Goal: Task Accomplishment & Management: Manage account settings

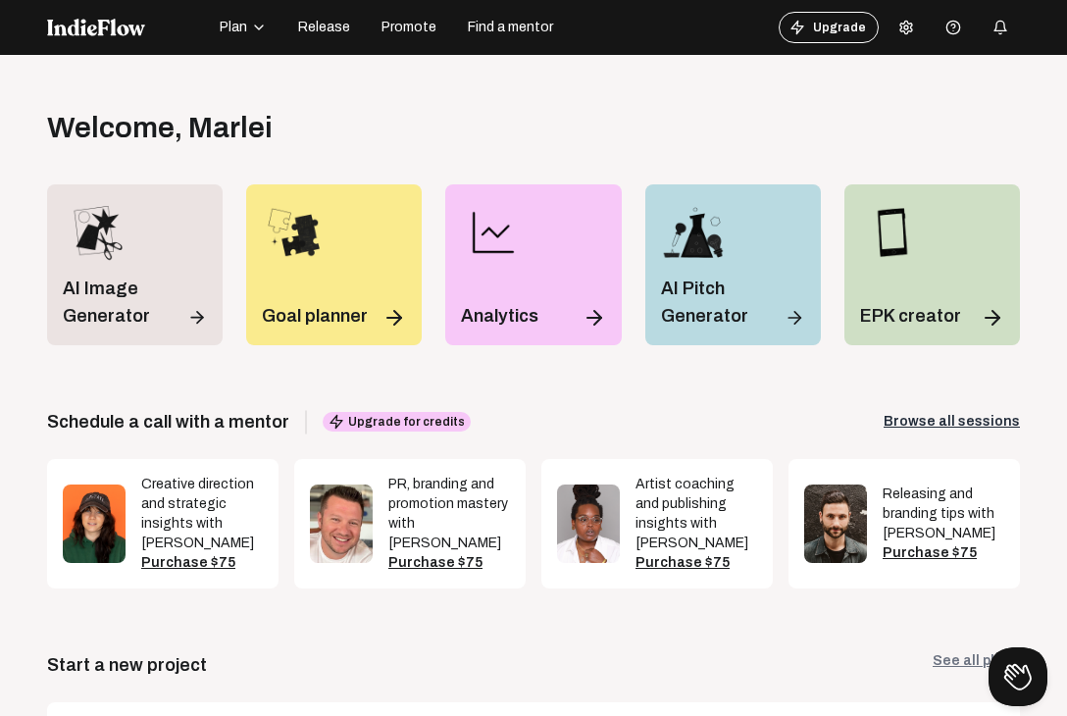
click at [238, 25] on span "Plan" at bounding box center [233, 28] width 27 height 20
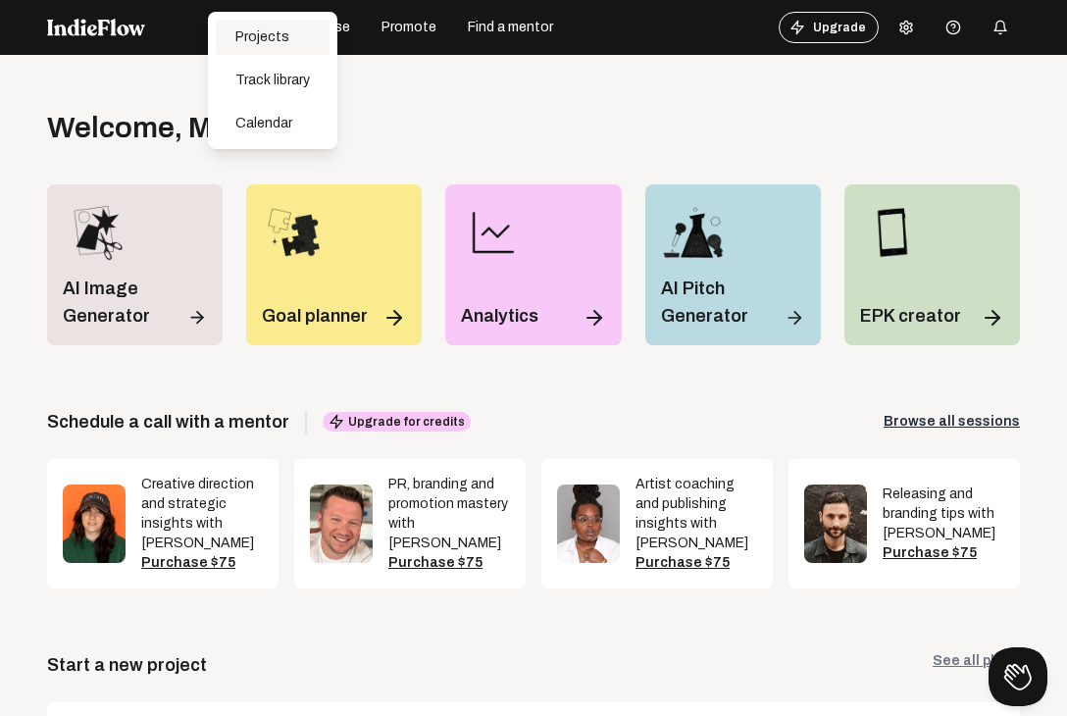
click at [269, 44] on div "Projects" at bounding box center [273, 37] width 114 height 35
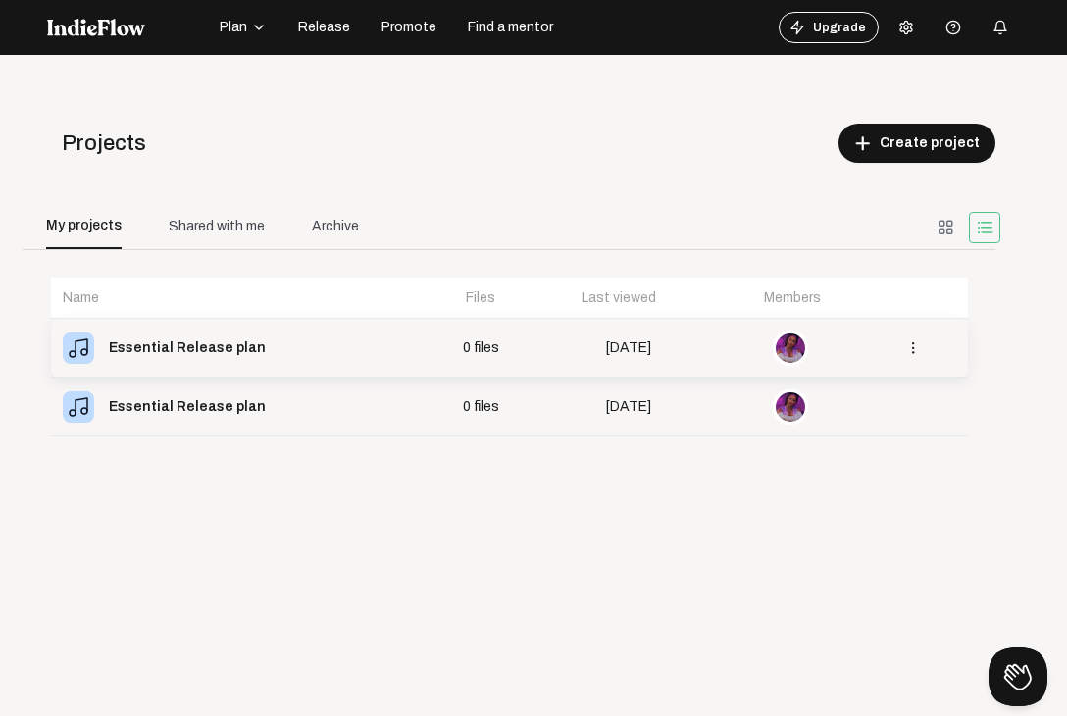
click at [580, 329] on td "[DATE]" at bounding box center [627, 348] width 194 height 59
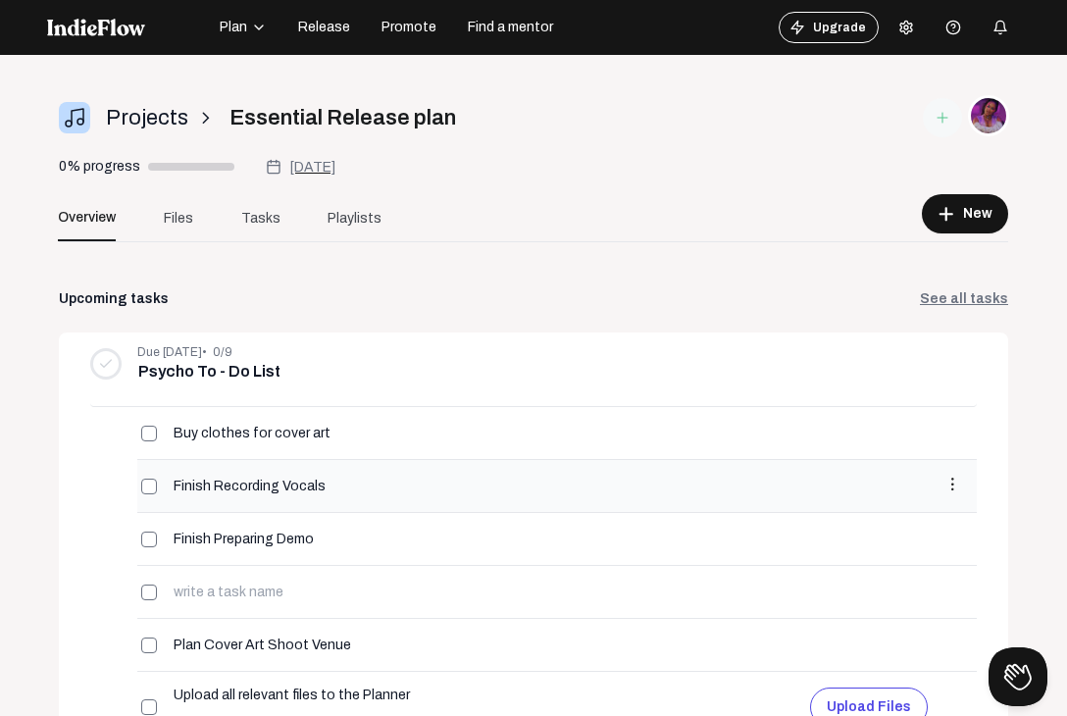
scroll to position [38, 0]
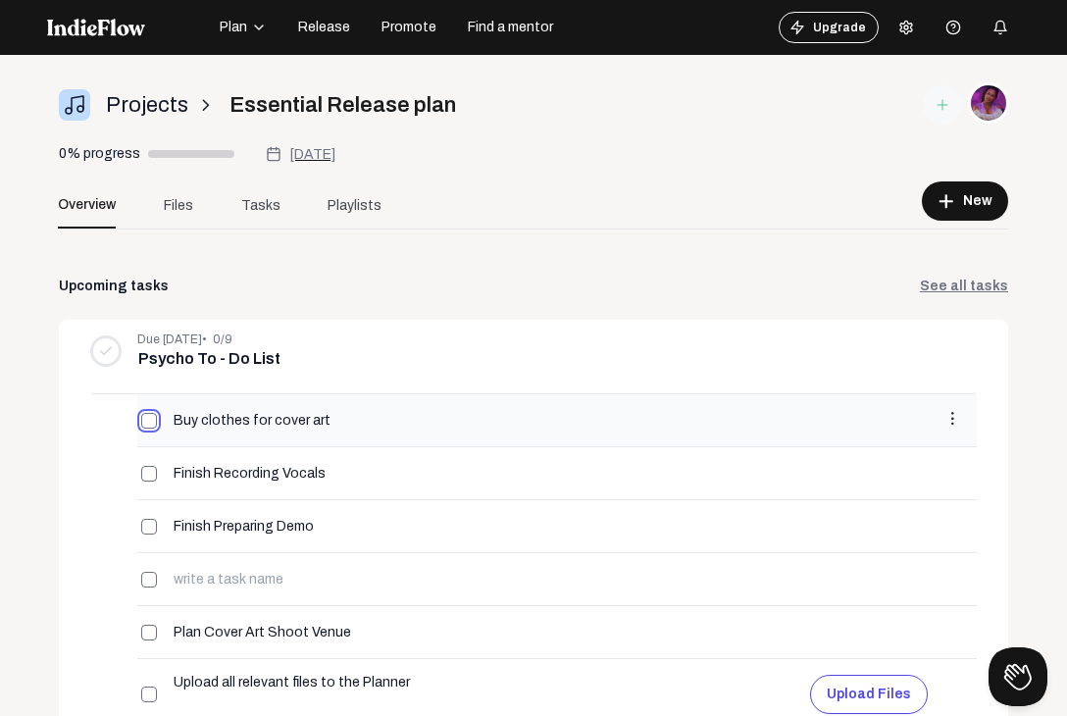
click at [150, 421] on input "checkbox" at bounding box center [149, 421] width 16 height 16
checkbox input "true"
click at [155, 474] on input "checkbox" at bounding box center [149, 474] width 16 height 16
checkbox input "true"
click at [145, 523] on input "checkbox" at bounding box center [149, 527] width 16 height 16
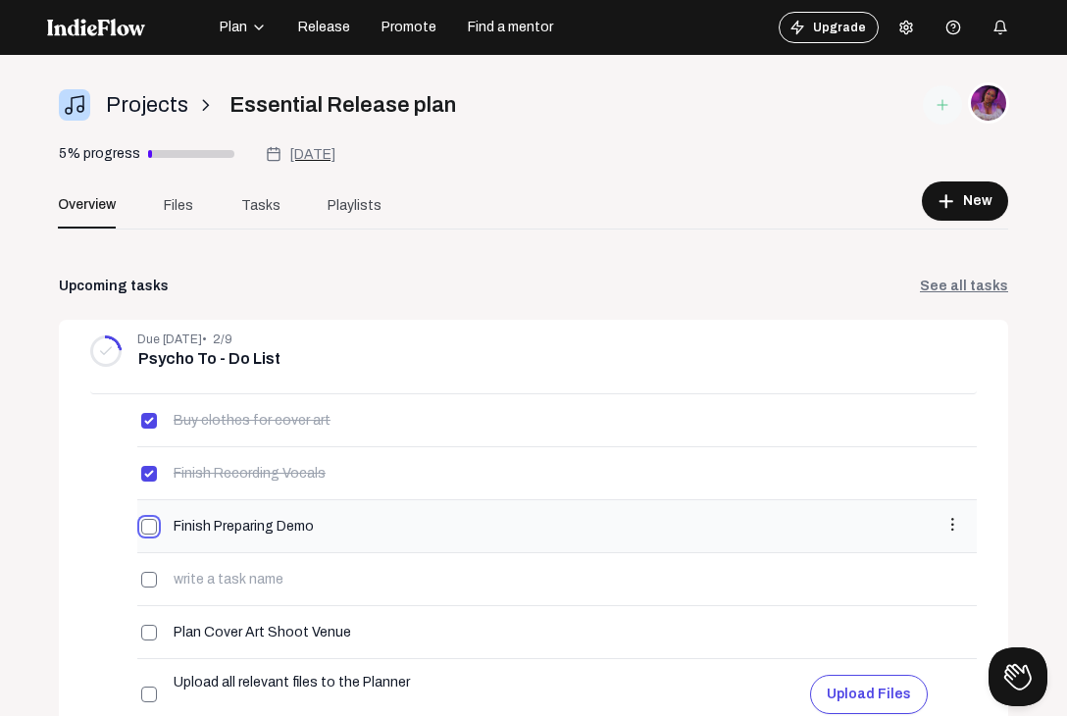
checkbox input "true"
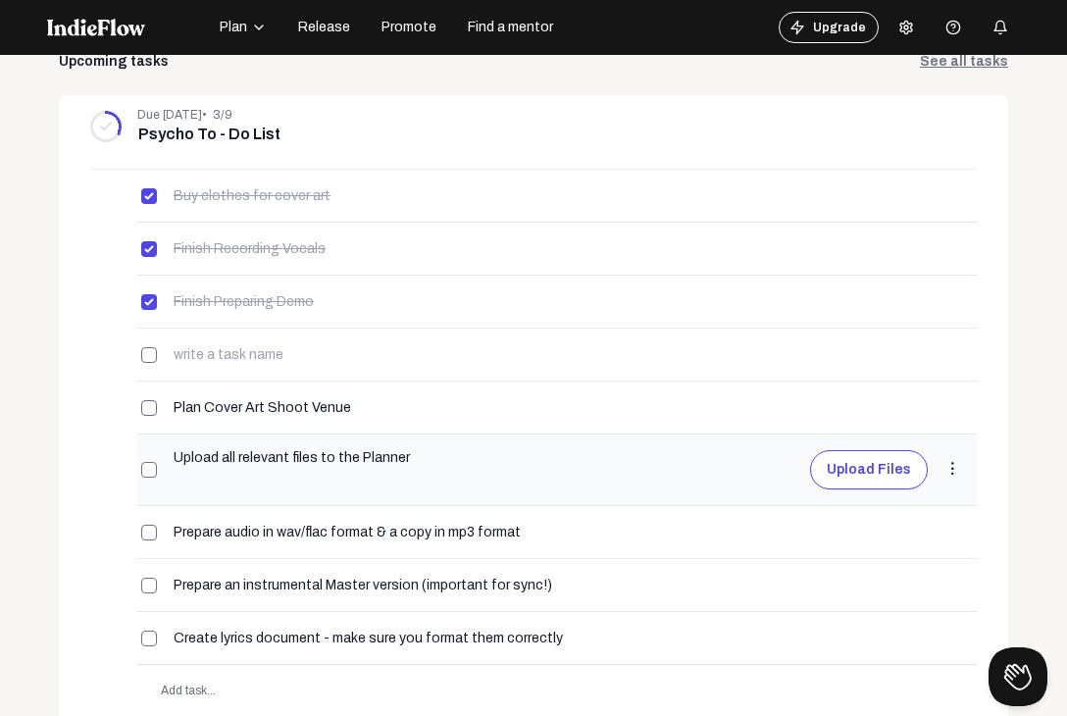
scroll to position [327, 0]
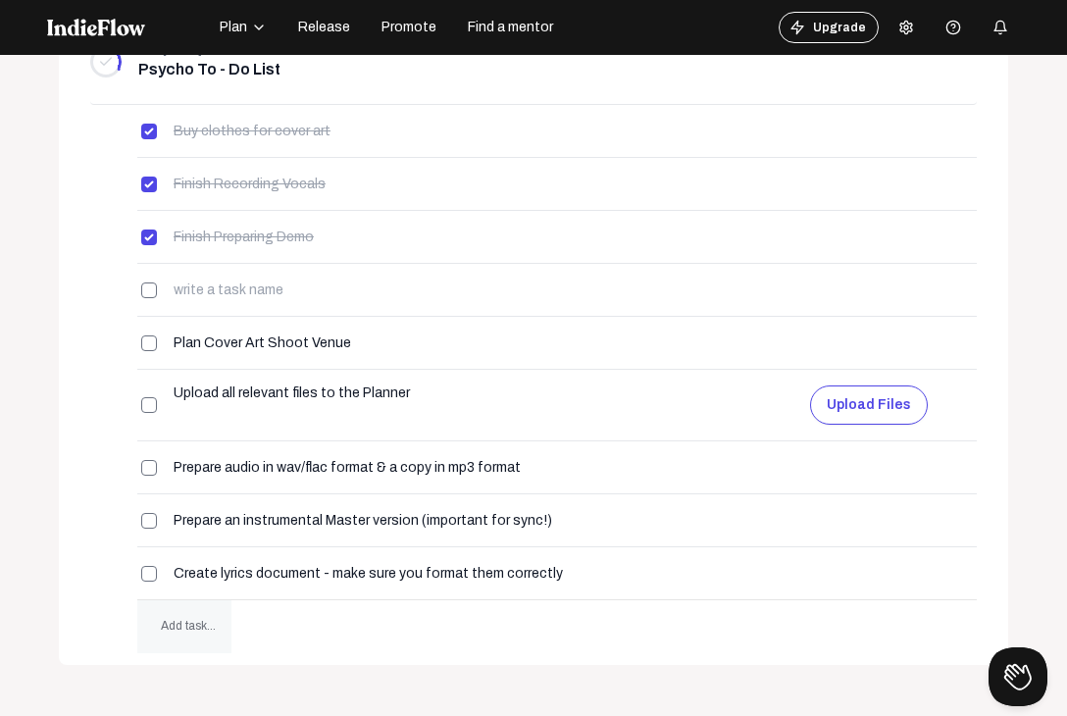
click at [204, 627] on span "Add task..." at bounding box center [188, 626] width 55 height 14
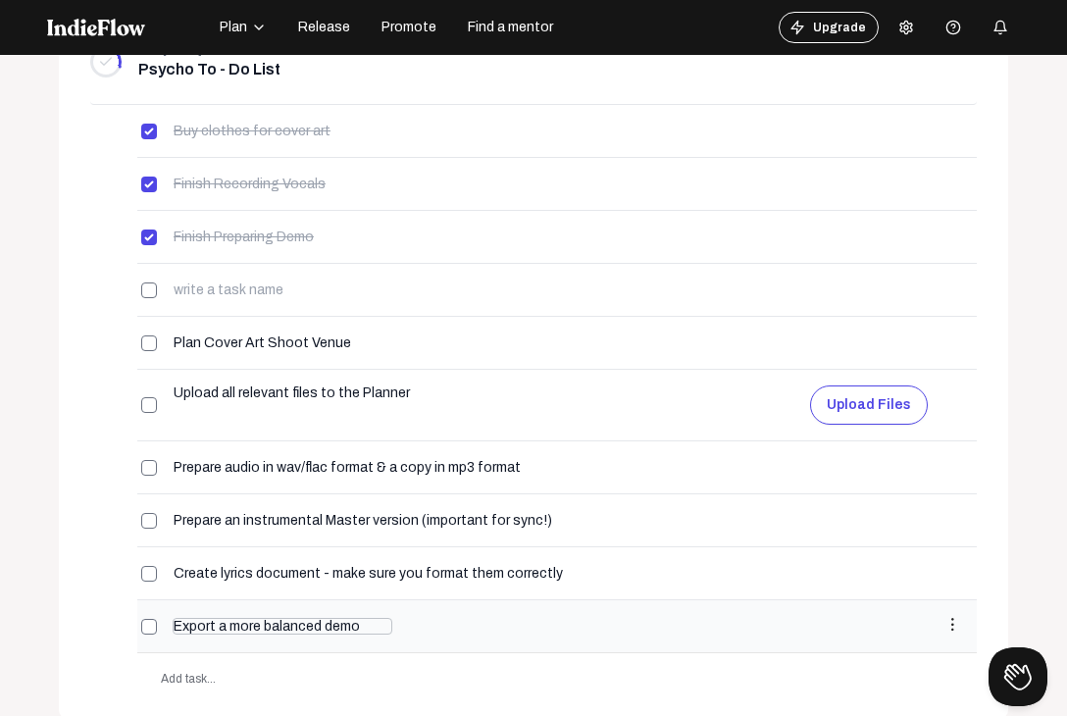
type input "Export a more balanced demo"
click at [188, 671] on span "Add task..." at bounding box center [188, 678] width 55 height 14
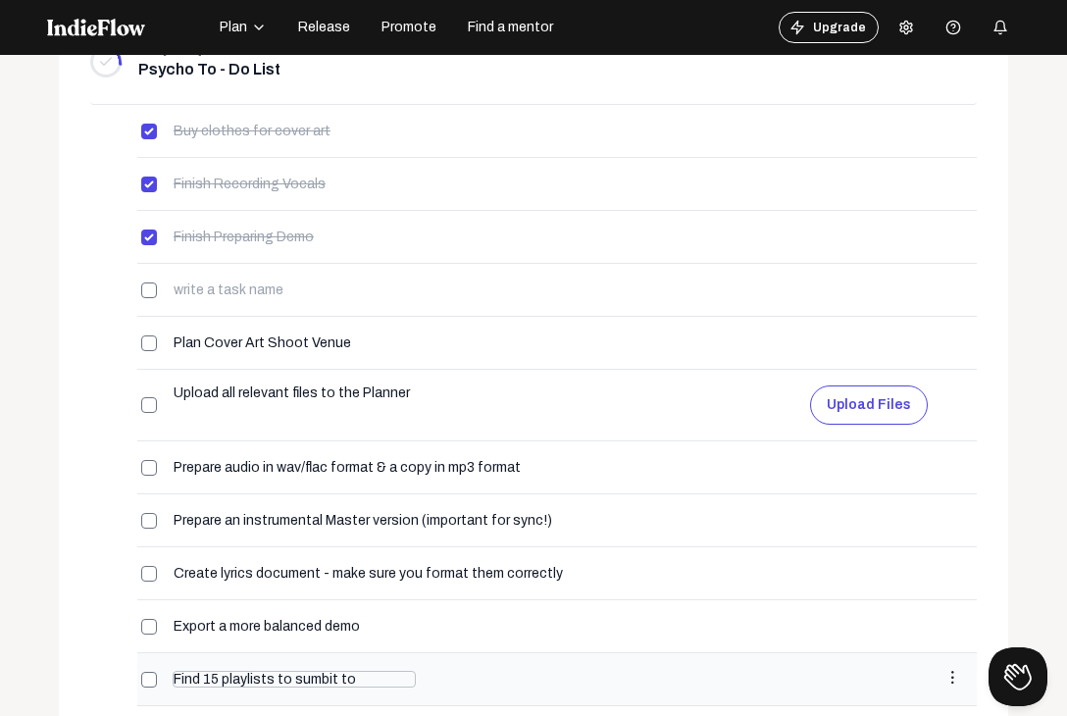
click at [323, 673] on input "Find 15 playlists to sumbit to" at bounding box center [294, 679] width 243 height 17
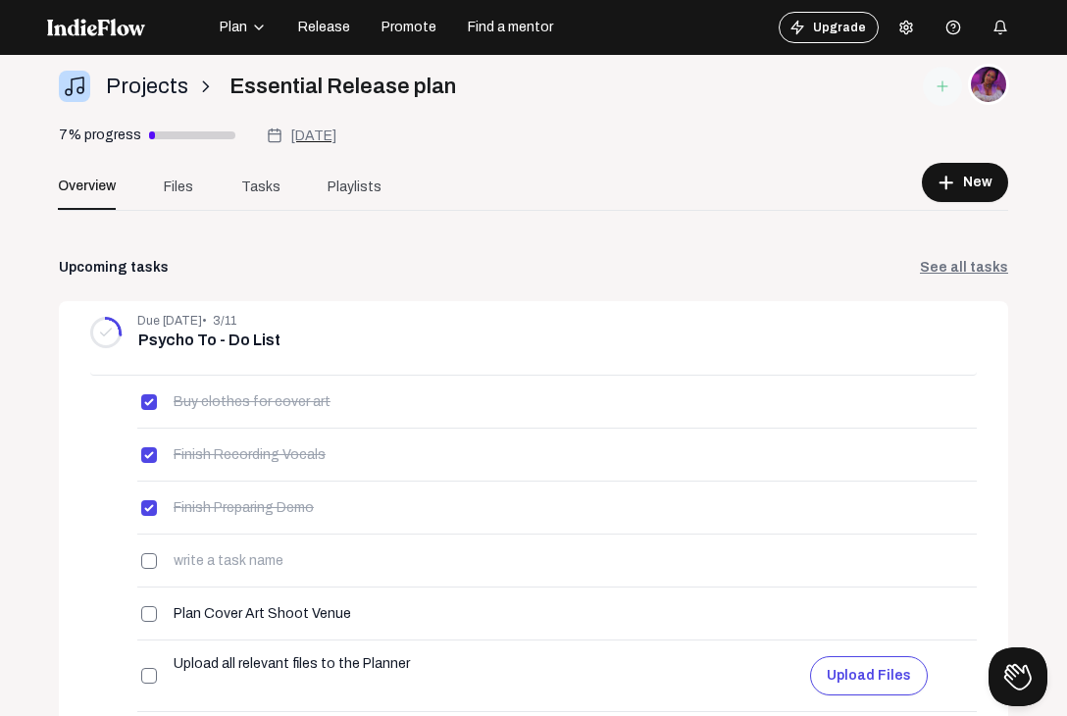
scroll to position [34, 0]
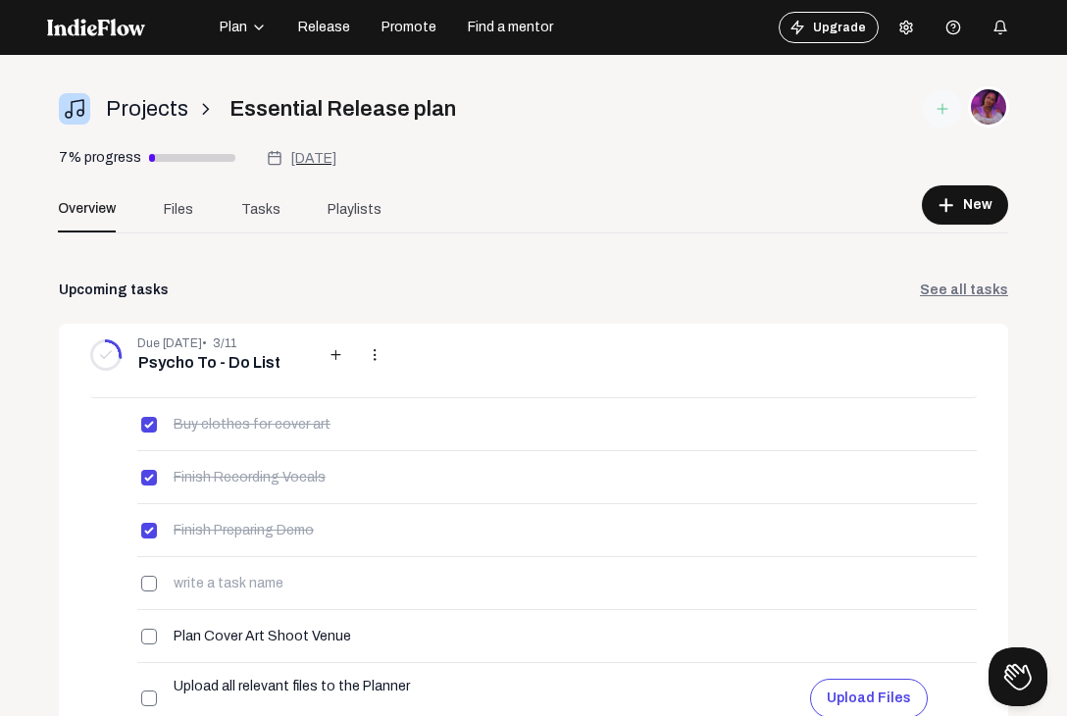
type input "Find 15 playlists to submit to"
click at [177, 341] on span "Due [DATE]" at bounding box center [169, 343] width 65 height 14
click at [201, 345] on span "Due [DATE]" at bounding box center [169, 343] width 65 height 14
click at [366, 354] on mat-icon "more_vert" at bounding box center [375, 355] width 18 height 18
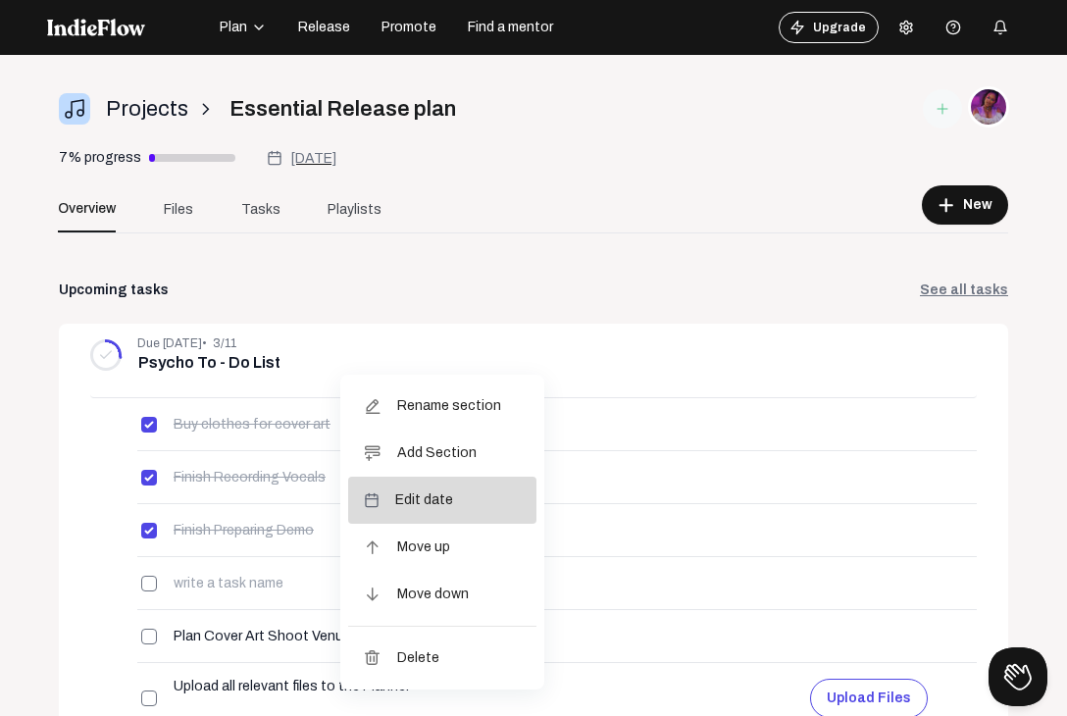
click at [436, 499] on span "Edit date" at bounding box center [424, 499] width 58 height 47
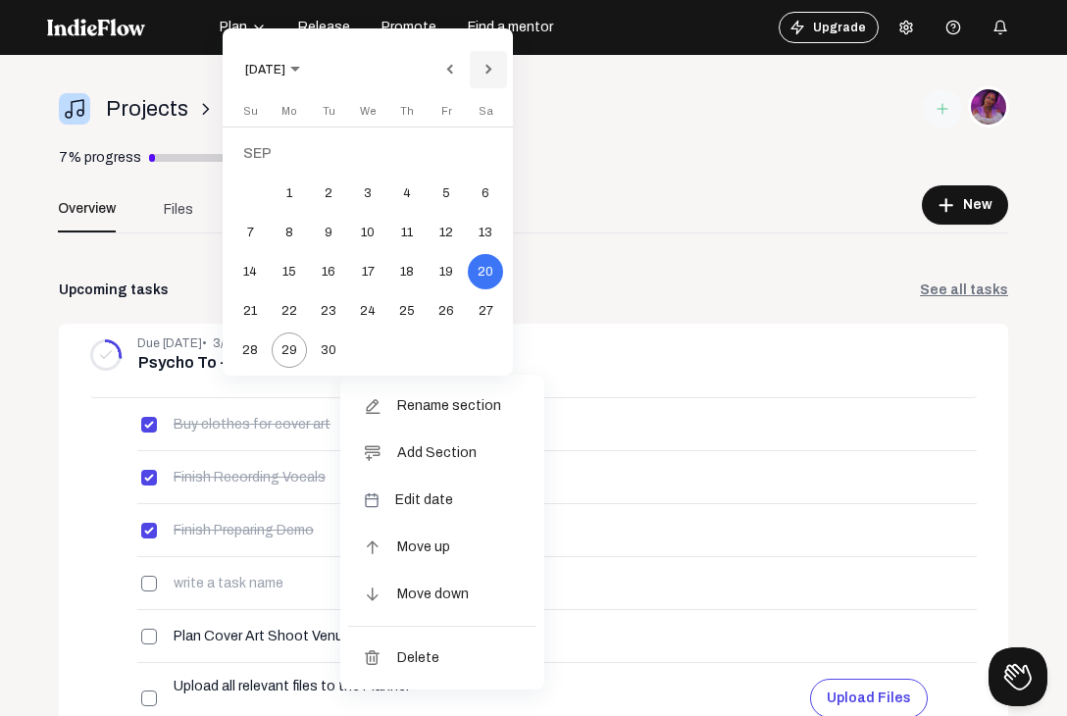
click at [484, 63] on button "Next month" at bounding box center [488, 69] width 39 height 39
click at [431, 246] on button "17" at bounding box center [445, 232] width 39 height 39
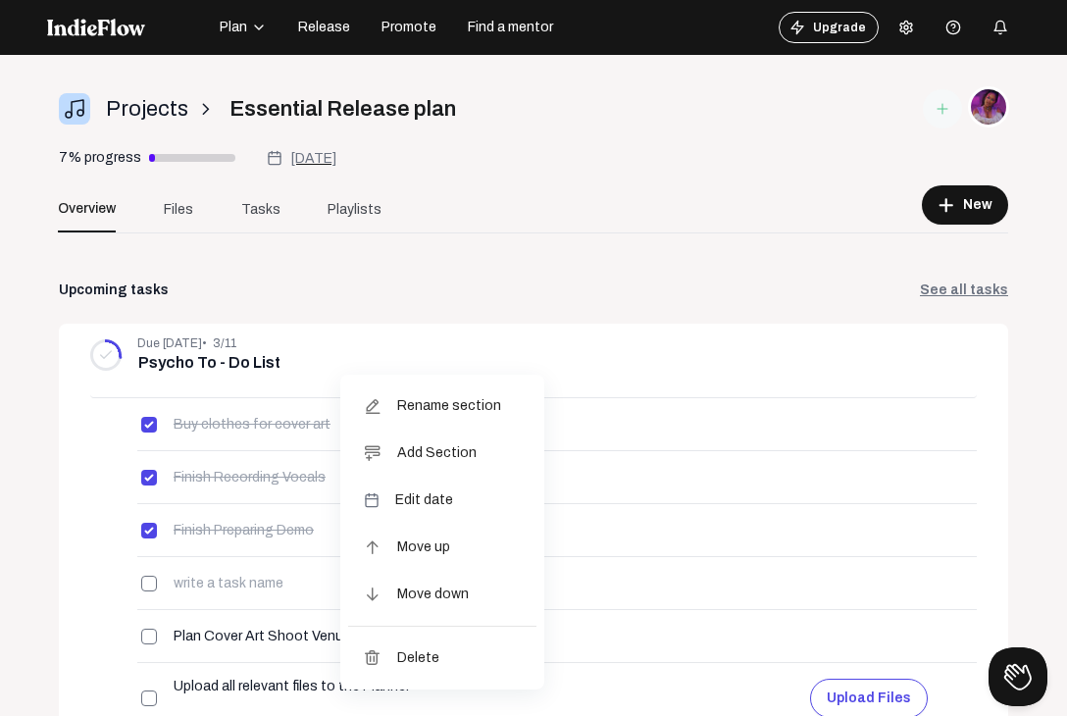
click at [696, 207] on div at bounding box center [533, 358] width 1067 height 716
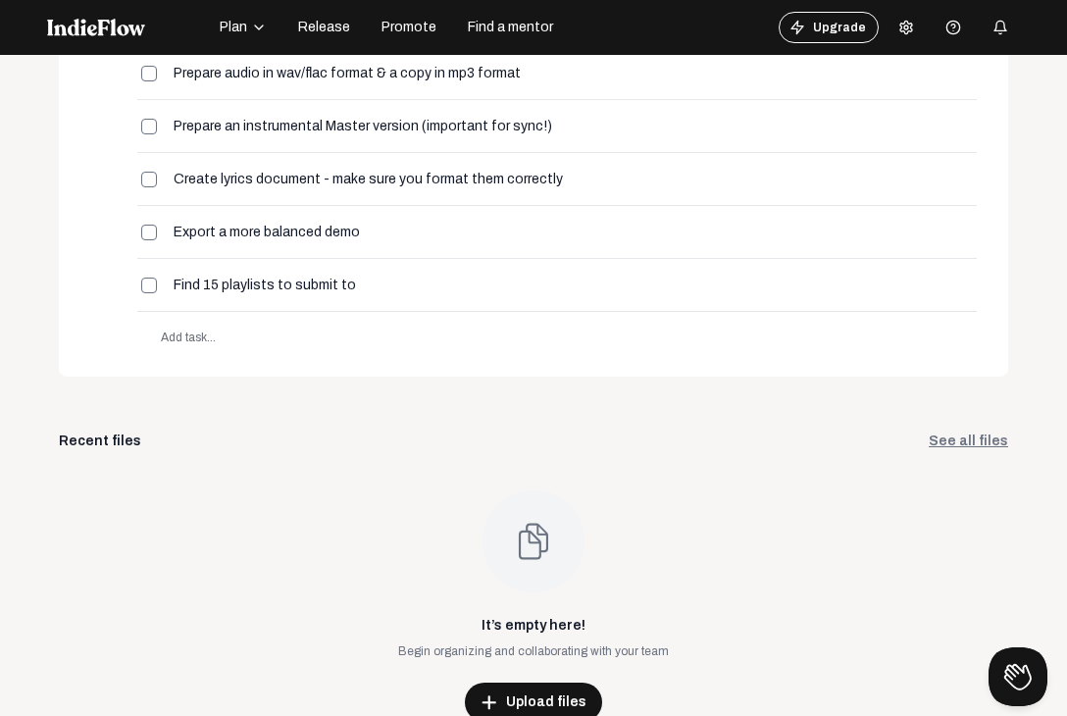
scroll to position [55, 0]
